Goal: Task Accomplishment & Management: Manage account settings

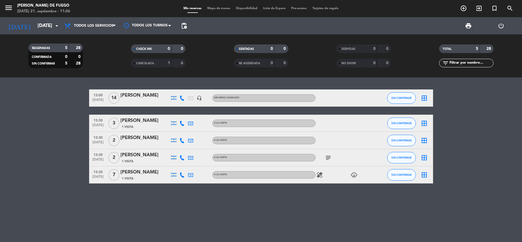
click at [326, 159] on icon "subject" at bounding box center [328, 157] width 7 height 7
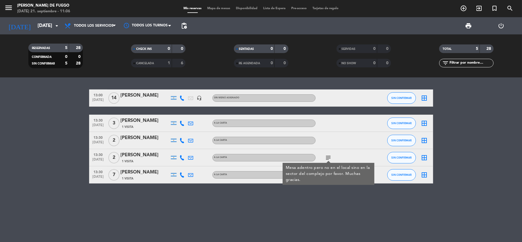
click at [172, 193] on div "13:00 [DATE] [PERSON_NAME] headset_mic Sin menú asignado SIN CONFIRMAR border_a…" at bounding box center [261, 159] width 522 height 165
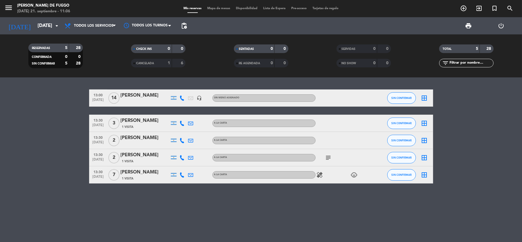
click at [320, 178] on div "healing child_care" at bounding box center [342, 174] width 52 height 17
click at [321, 177] on icon "healing" at bounding box center [320, 175] width 7 height 7
click at [357, 175] on icon "child_care" at bounding box center [354, 175] width 7 height 7
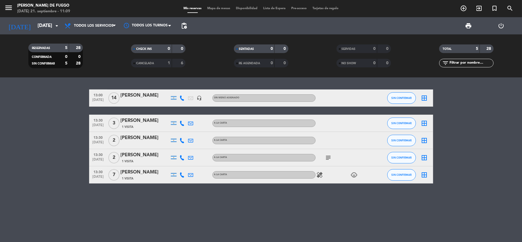
click at [216, 211] on div "13:00 [DATE] [PERSON_NAME] headset_mic Sin menú asignado SIN CONFIRMAR border_a…" at bounding box center [261, 159] width 522 height 165
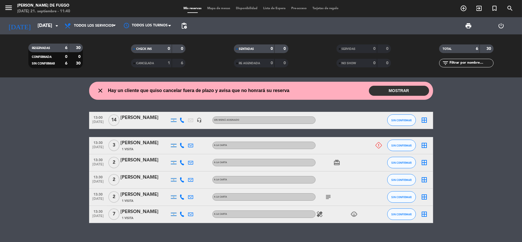
click at [388, 88] on button "MOSTRAR" at bounding box center [399, 91] width 60 height 10
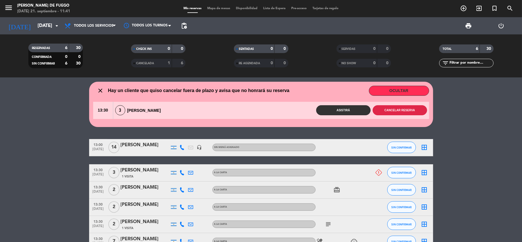
click at [390, 110] on button "Cancelar reserva" at bounding box center [400, 110] width 54 height 10
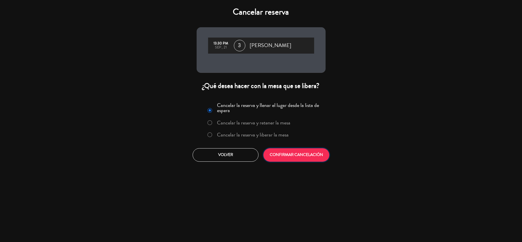
click at [309, 160] on button "CONFIRMAR CANCELACIÓN" at bounding box center [297, 154] width 66 height 13
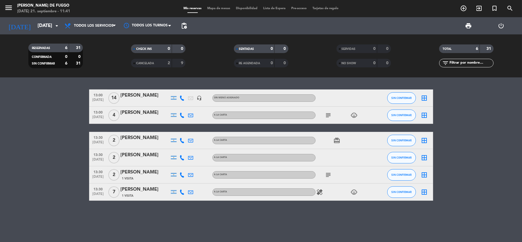
click at [331, 116] on icon "subject" at bounding box center [328, 115] width 7 height 7
click at [355, 119] on div "subject Si tienen una silla para niños. Gracias! child_care" at bounding box center [342, 115] width 52 height 17
click at [357, 114] on icon "child_care" at bounding box center [354, 115] width 7 height 7
click at [425, 97] on icon "border_all" at bounding box center [424, 98] width 7 height 7
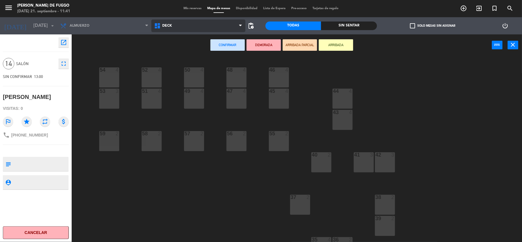
click at [205, 24] on span "DECK" at bounding box center [198, 26] width 94 height 13
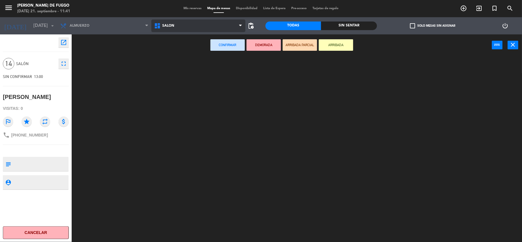
click at [187, 62] on ng-component "menu [PERSON_NAME] de Fuego [DATE] 21. septiembre - 11:41 Mis reservas Mapa de …" at bounding box center [261, 121] width 522 height 243
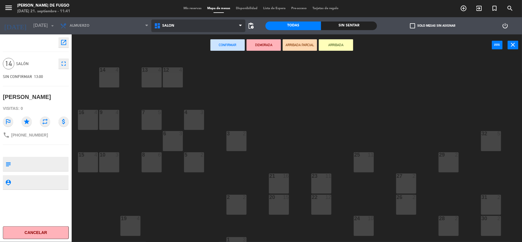
click at [212, 28] on span "SALON" at bounding box center [198, 26] width 94 height 13
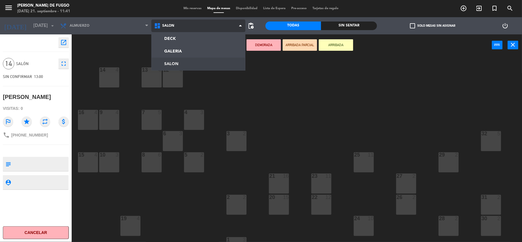
click at [212, 28] on span "SALON" at bounding box center [198, 26] width 94 height 13
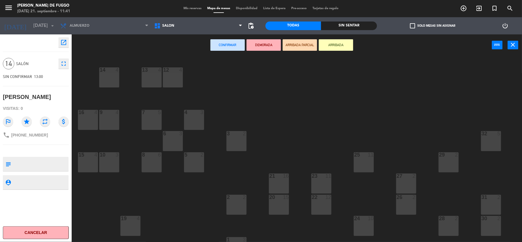
click at [274, 200] on div "20 15" at bounding box center [279, 198] width 20 height 6
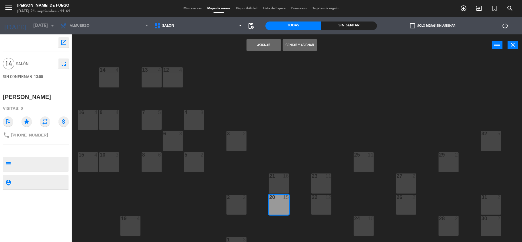
click at [261, 42] on button "Asignar" at bounding box center [264, 44] width 34 height 11
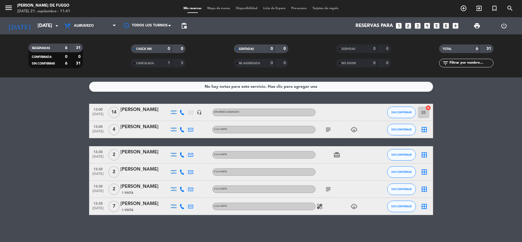
click at [427, 128] on icon "border_all" at bounding box center [424, 129] width 7 height 7
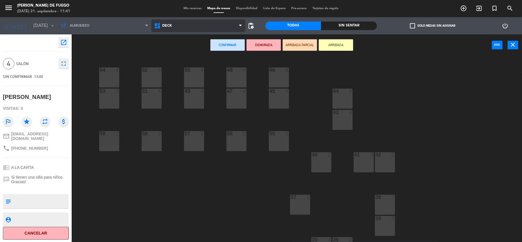
click at [190, 27] on span "DECK" at bounding box center [198, 26] width 94 height 13
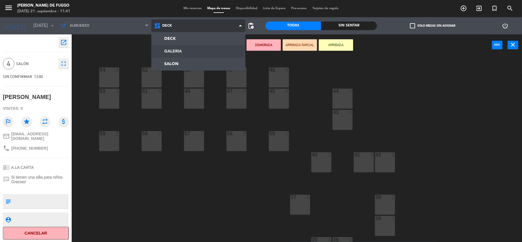
click at [182, 52] on ng-component "menu [PERSON_NAME] de Fuego [DATE] 21. septiembre - 11:41 Mis reservas Mapa de …" at bounding box center [261, 121] width 522 height 243
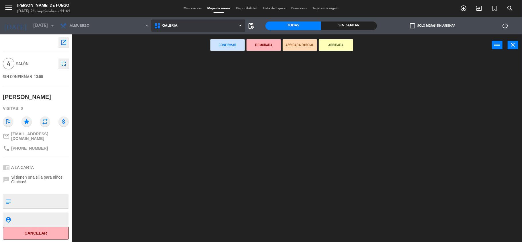
click at [200, 31] on span "GALERIA" at bounding box center [198, 26] width 94 height 13
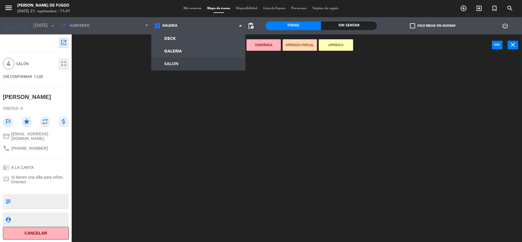
click at [190, 65] on ng-component "menu [PERSON_NAME] de Fuego [DATE] 21. septiembre - 11:41 Mis reservas Mapa de …" at bounding box center [261, 121] width 522 height 243
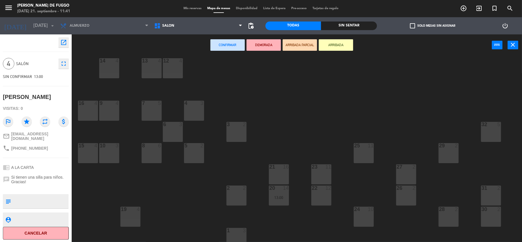
scroll to position [14, 0]
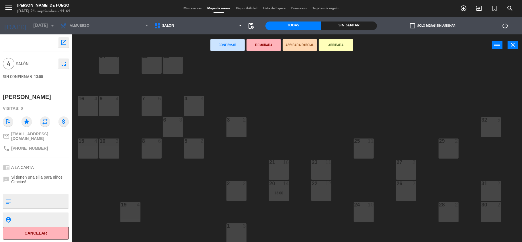
click at [447, 213] on div "28 2" at bounding box center [449, 212] width 20 height 20
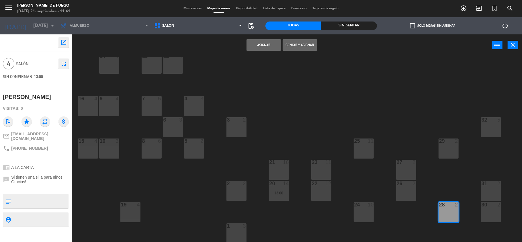
click at [270, 45] on button "Asignar" at bounding box center [264, 44] width 34 height 11
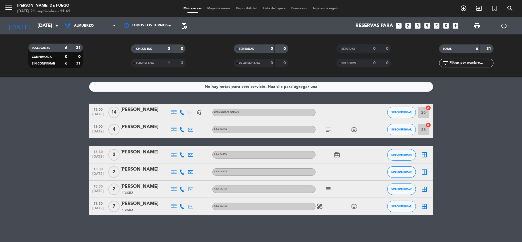
click at [340, 157] on icon "card_giftcard" at bounding box center [337, 154] width 7 height 7
click at [327, 187] on icon "subject" at bounding box center [328, 189] width 7 height 7
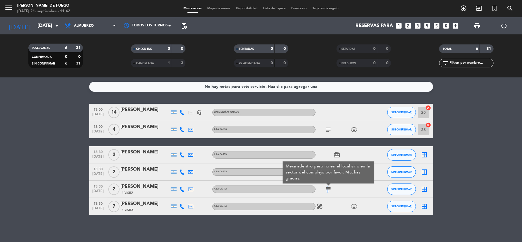
click at [327, 187] on icon "subject" at bounding box center [328, 189] width 7 height 7
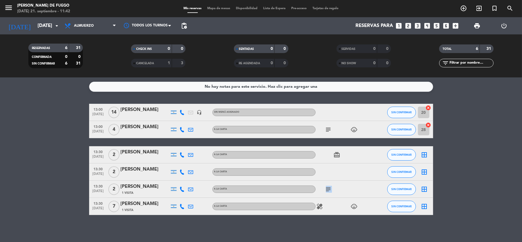
click at [327, 187] on icon "subject" at bounding box center [328, 189] width 7 height 7
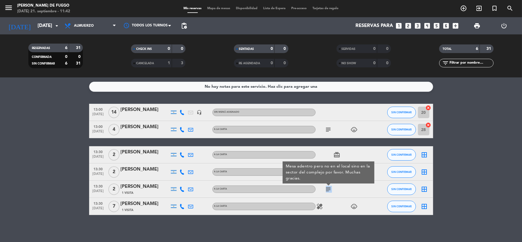
click at [327, 187] on icon "subject" at bounding box center [328, 189] width 7 height 7
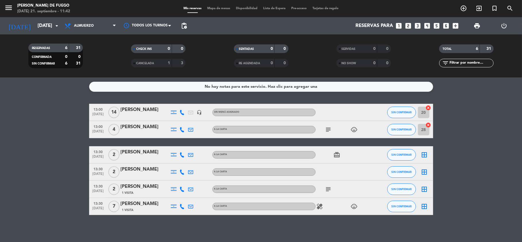
click at [427, 189] on icon "border_all" at bounding box center [424, 189] width 7 height 7
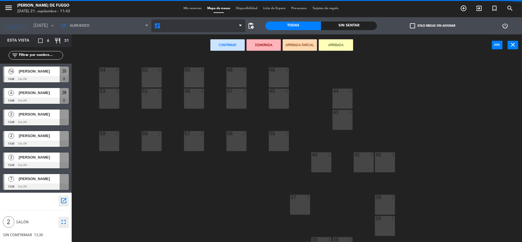
click at [177, 23] on span "DECK" at bounding box center [198, 26] width 94 height 13
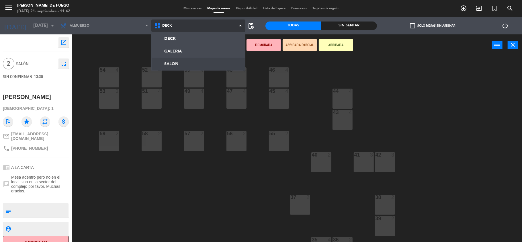
click at [170, 63] on ng-component "menu [PERSON_NAME] de Fuego [DATE] 21. septiembre - 11:42 Mis reservas Mapa de …" at bounding box center [261, 121] width 522 height 243
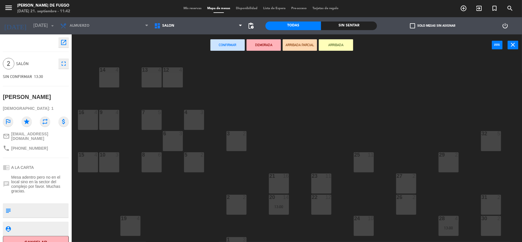
click at [196, 119] on div "4 3" at bounding box center [194, 120] width 20 height 20
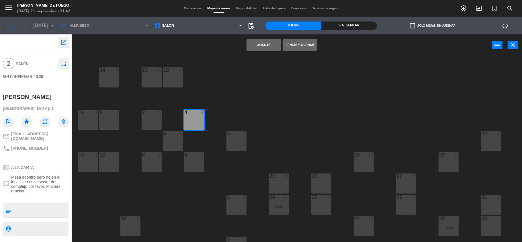
click at [270, 46] on button "Asignar" at bounding box center [264, 44] width 34 height 11
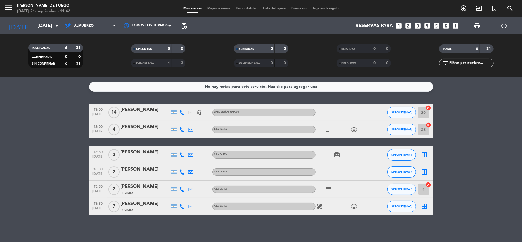
click at [427, 153] on icon "border_all" at bounding box center [424, 154] width 7 height 7
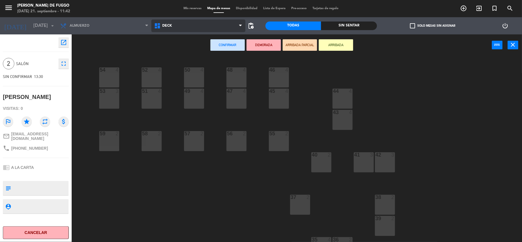
click at [187, 22] on span "DECK" at bounding box center [198, 26] width 94 height 13
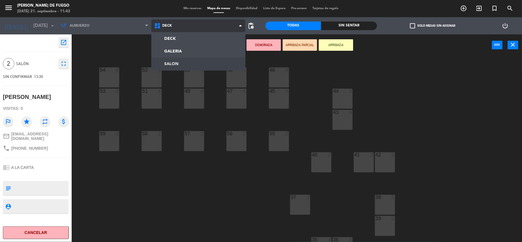
click at [183, 61] on ng-component "menu [PERSON_NAME] de Fuego [DATE] 21. septiembre - 11:42 Mis reservas Mapa de …" at bounding box center [261, 121] width 522 height 243
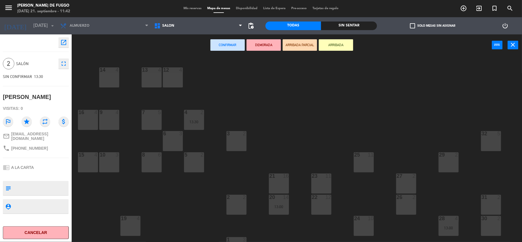
click at [403, 208] on div "26 2" at bounding box center [406, 205] width 20 height 20
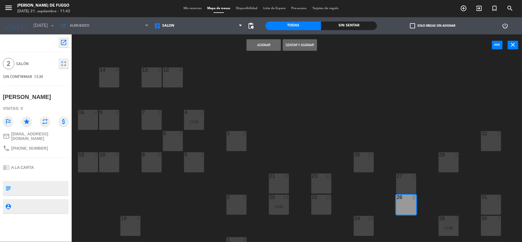
click at [268, 47] on button "Asignar" at bounding box center [264, 44] width 34 height 11
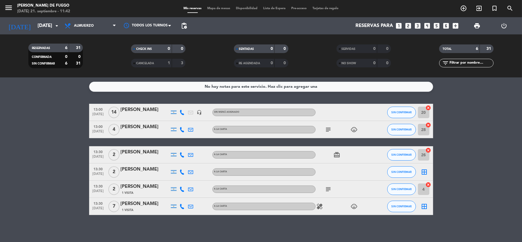
click at [425, 170] on icon "border_all" at bounding box center [424, 172] width 7 height 7
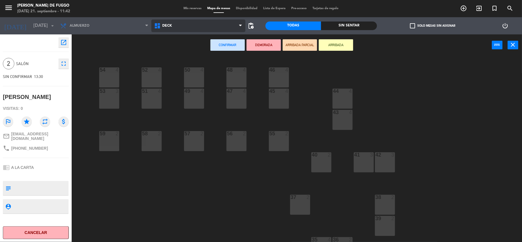
click at [184, 26] on span "DECK" at bounding box center [198, 26] width 94 height 13
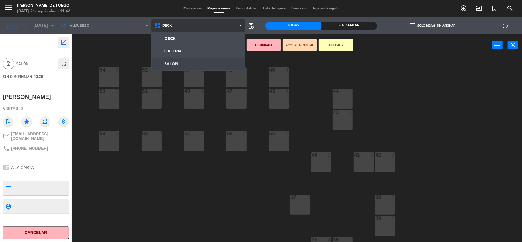
click at [184, 66] on ng-component "menu [PERSON_NAME] de Fuego [DATE] 21. septiembre - 11:42 Mis reservas Mapa de …" at bounding box center [261, 121] width 522 height 243
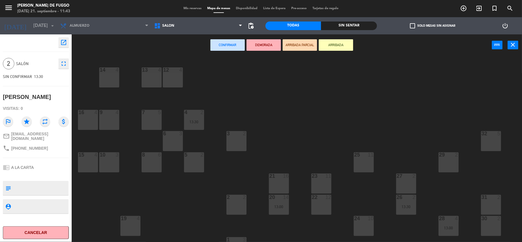
click at [406, 177] on div at bounding box center [406, 176] width 9 height 5
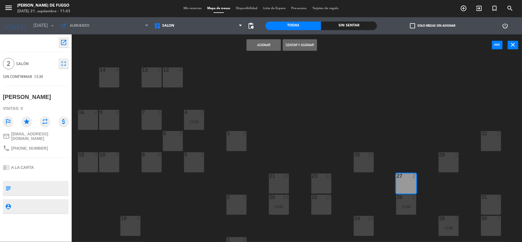
click at [265, 46] on button "Asignar" at bounding box center [264, 44] width 34 height 11
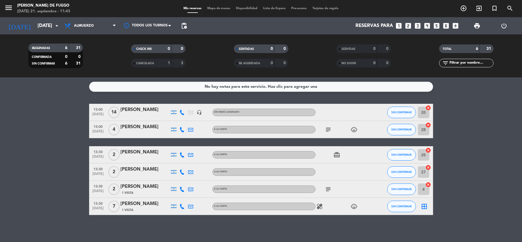
click at [327, 189] on icon "subject" at bounding box center [328, 189] width 7 height 7
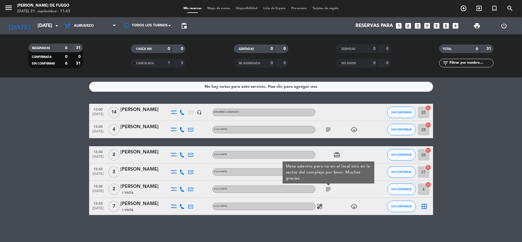
click at [327, 189] on icon "subject" at bounding box center [328, 189] width 7 height 7
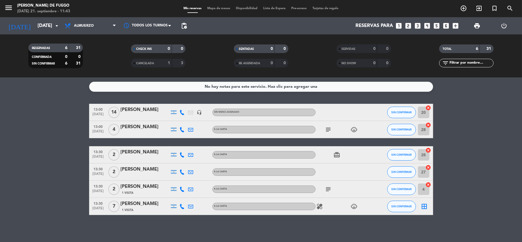
click at [426, 206] on icon "border_all" at bounding box center [424, 206] width 7 height 7
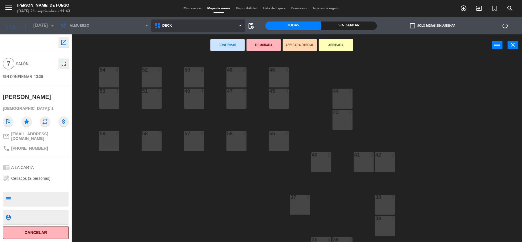
click at [176, 22] on span "DECK" at bounding box center [198, 26] width 94 height 13
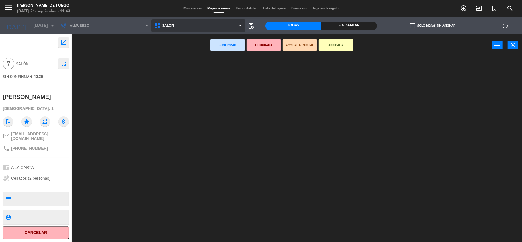
click at [174, 62] on ng-component "menu [PERSON_NAME] de Fuego [DATE] 21. septiembre - 11:43 Mis reservas Mapa de …" at bounding box center [261, 121] width 522 height 243
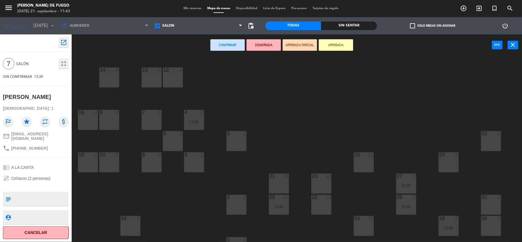
click at [494, 228] on div "30 2" at bounding box center [491, 226] width 20 height 20
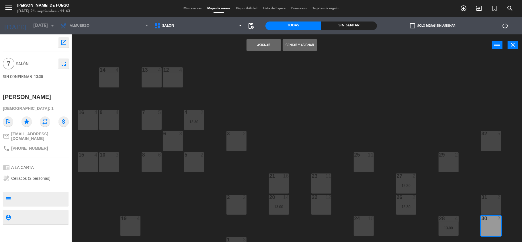
click at [254, 48] on button "Asignar" at bounding box center [264, 44] width 34 height 11
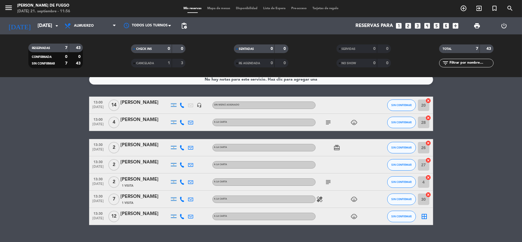
scroll to position [19, 0]
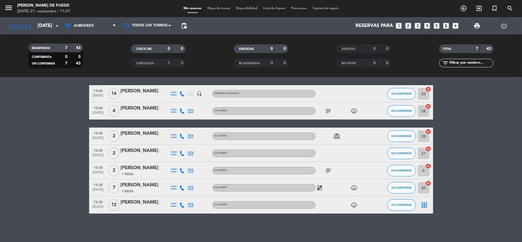
click at [360, 204] on div "child_care" at bounding box center [342, 204] width 52 height 17
click at [356, 209] on div "child_care" at bounding box center [342, 204] width 52 height 17
click at [426, 205] on icon "border_all" at bounding box center [424, 205] width 7 height 7
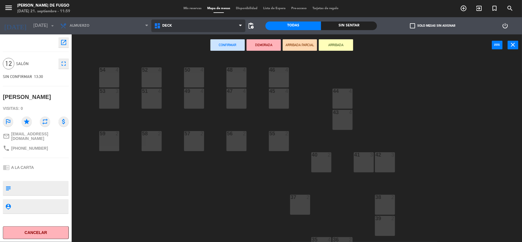
click at [165, 29] on span "DECK" at bounding box center [198, 26] width 94 height 13
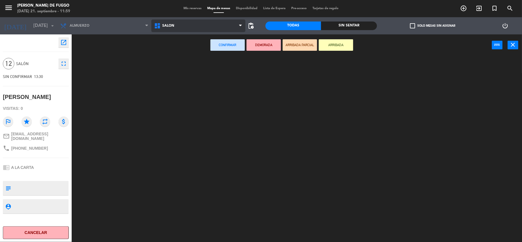
click at [171, 64] on ng-component "menu [PERSON_NAME] de Fuego [DATE] 21. septiembre - 11:59 Mis reservas Mapa de …" at bounding box center [261, 121] width 522 height 243
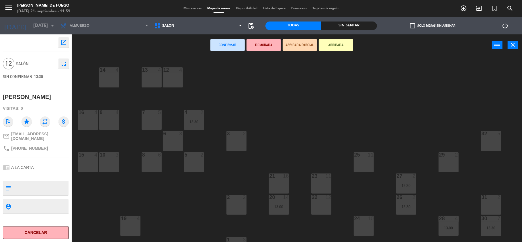
click at [170, 138] on div "6 3" at bounding box center [173, 141] width 20 height 20
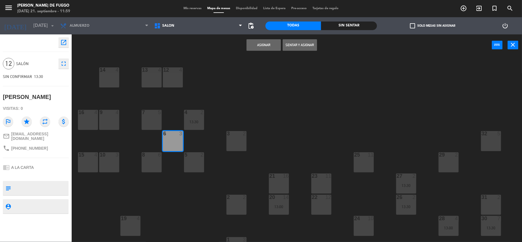
click at [273, 46] on button "Asignar" at bounding box center [264, 44] width 34 height 11
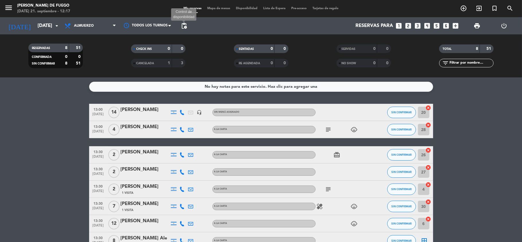
click at [186, 24] on span "pending_actions" at bounding box center [184, 25] width 7 height 7
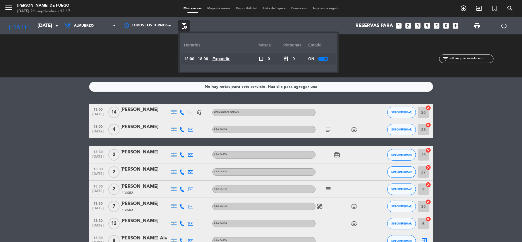
click at [326, 57] on div at bounding box center [323, 59] width 10 height 4
click at [466, 124] on bookings-row "13:00 [DATE] [PERSON_NAME] headset_mic Sin menú asignado SIN CONFIRMAR 20 cance…" at bounding box center [261, 177] width 522 height 146
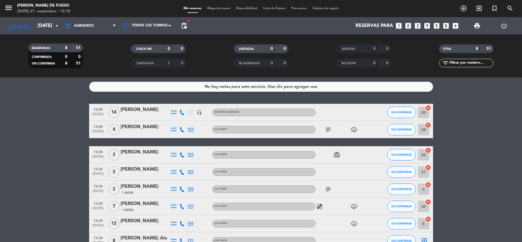
scroll to position [36, 0]
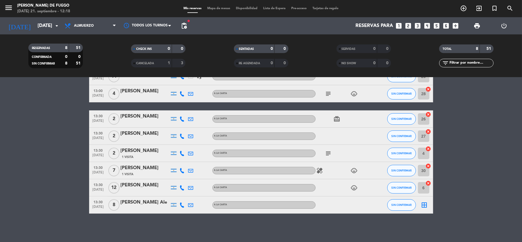
click at [424, 205] on icon "border_all" at bounding box center [424, 205] width 7 height 7
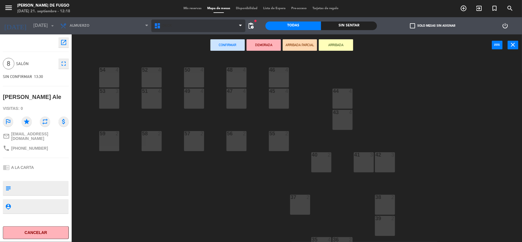
drag, startPoint x: 195, startPoint y: 33, endPoint x: 203, endPoint y: 25, distance: 11.0
click at [196, 32] on div "DECK GALERIA SALON DECK DECK GALERIA SALON" at bounding box center [198, 25] width 94 height 17
click at [203, 25] on span "DECK" at bounding box center [198, 26] width 94 height 13
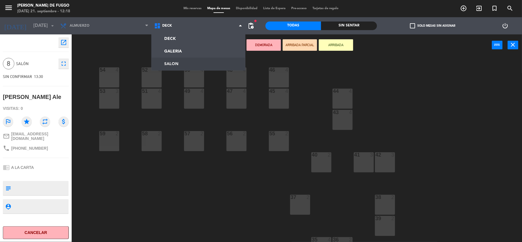
click at [182, 61] on ng-component "menu [PERSON_NAME] de Fuego [DATE] 21. septiembre - 12:18 Mis reservas Mapa de …" at bounding box center [261, 121] width 522 height 243
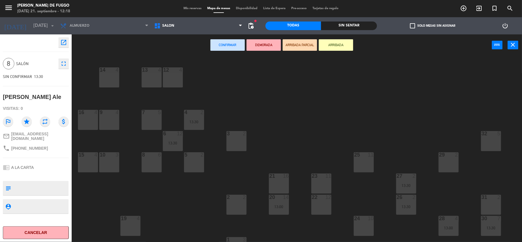
click at [111, 124] on div "9 4" at bounding box center [109, 120] width 20 height 20
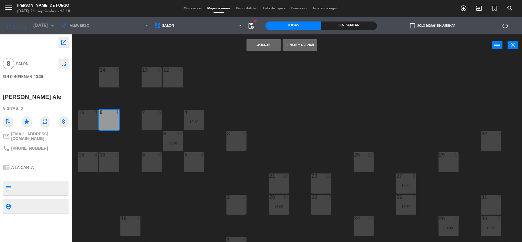
click at [270, 45] on button "Asignar" at bounding box center [264, 44] width 34 height 11
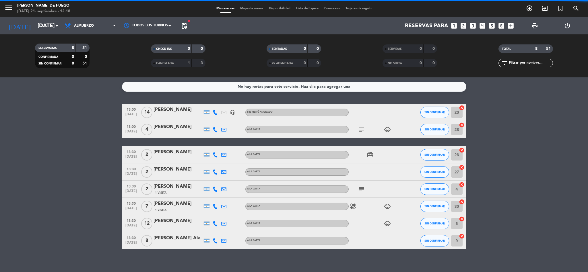
drag, startPoint x: 495, startPoint y: 0, endPoint x: 21, endPoint y: 141, distance: 494.6
click at [21, 141] on bookings-row "13:00 [DATE] [PERSON_NAME] headset_mic Sin menú asignado SIN CONFIRMAR 20 cance…" at bounding box center [294, 177] width 588 height 146
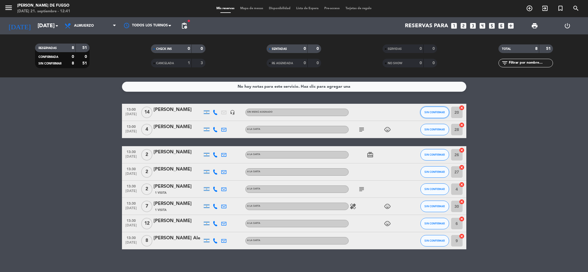
click at [428, 113] on span "SIN CONFIRMAR" at bounding box center [434, 112] width 20 height 3
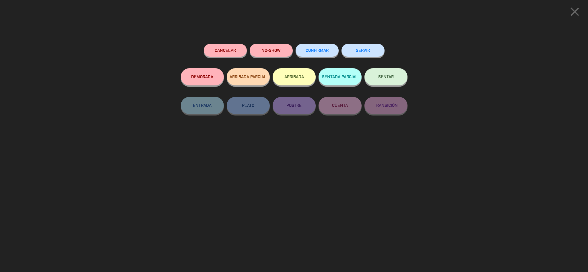
click at [379, 78] on span "SENTAR" at bounding box center [385, 76] width 15 height 5
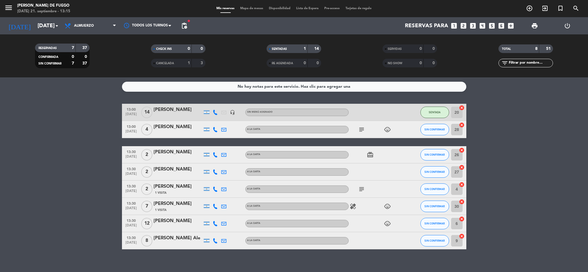
click at [85, 196] on bookings-row "13:00 [DATE] [PERSON_NAME] headset_mic Sin menú asignado SENTADA 20 cancel 13:0…" at bounding box center [294, 177] width 588 height 146
click at [432, 131] on span "SIN CONFIRMAR" at bounding box center [434, 129] width 20 height 3
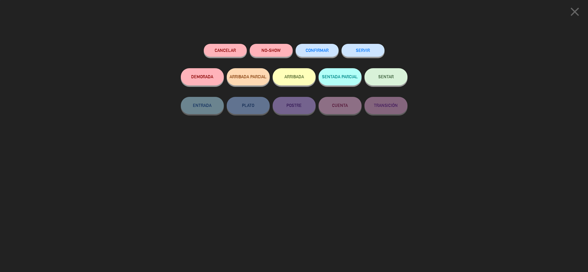
click at [380, 75] on span "SENTAR" at bounding box center [385, 76] width 15 height 5
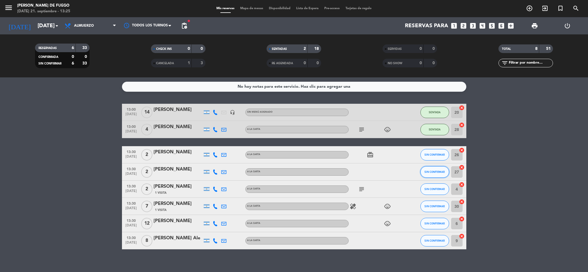
click at [437, 173] on span "SIN CONFIRMAR" at bounding box center [434, 171] width 20 height 3
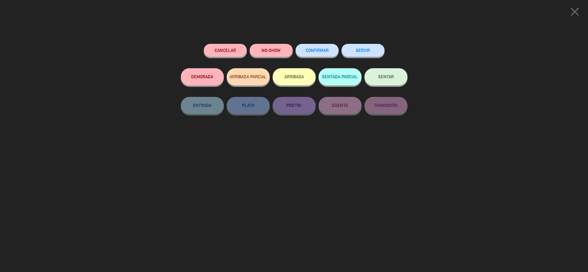
click at [366, 55] on button "SERVIR" at bounding box center [362, 50] width 43 height 13
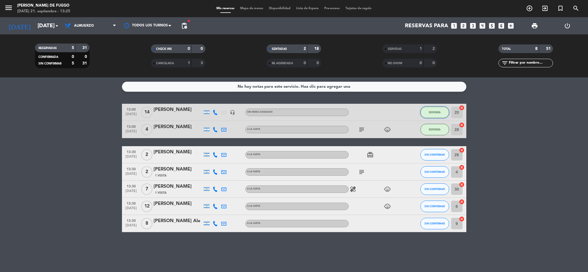
click at [440, 113] on span "SENTADA" at bounding box center [435, 112] width 12 height 3
